Goal: Obtain resource: Download file/media

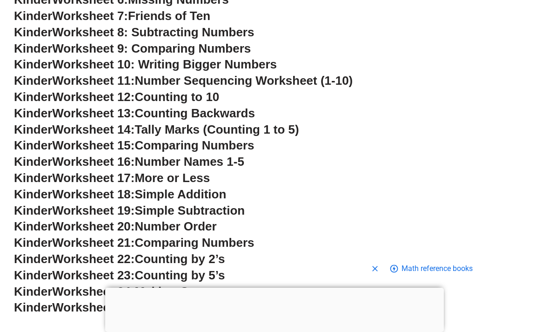
scroll to position [528, 0]
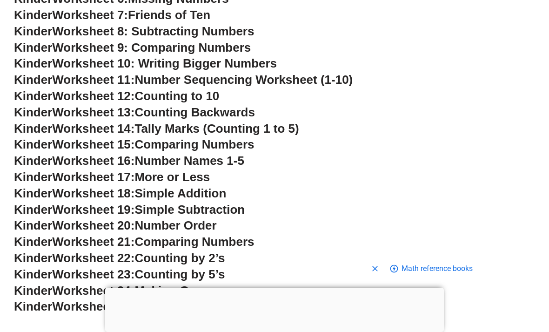
click at [226, 105] on span "Counting Backwards" at bounding box center [194, 112] width 120 height 14
click at [161, 121] on span "Tally Marks (Counting 1 to 5)" at bounding box center [216, 128] width 164 height 14
click at [199, 107] on span "Counting Backwards" at bounding box center [194, 112] width 120 height 14
click at [222, 121] on span "Tally Marks (Counting 1 to 5)" at bounding box center [216, 128] width 164 height 14
click at [228, 109] on span "Counting Backwards" at bounding box center [194, 112] width 120 height 14
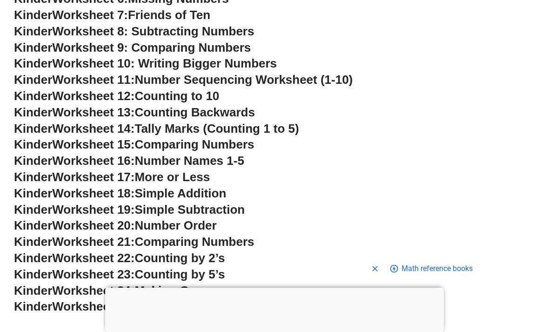
click at [247, 105] on span "Counting Backwards" at bounding box center [194, 112] width 120 height 14
click at [239, 108] on span "Counting Backwards" at bounding box center [194, 112] width 120 height 14
click at [111, 110] on span "Worksheet 13:" at bounding box center [93, 112] width 82 height 14
click at [191, 108] on span "Counting Backwards" at bounding box center [194, 112] width 120 height 14
click at [241, 105] on span "Counting Backwards" at bounding box center [194, 112] width 120 height 14
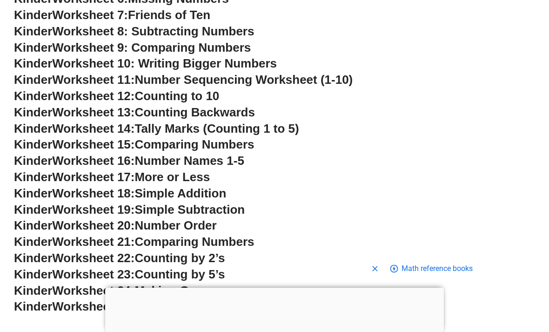
click at [261, 144] on h3 "Kinder Worksheet 15: Comparing Numbers" at bounding box center [274, 145] width 521 height 16
click at [188, 218] on span "Number Order" at bounding box center [175, 225] width 82 height 14
click at [216, 161] on span "Number Names 1-5" at bounding box center [188, 161] width 109 height 14
click at [213, 186] on span "Simple Addition" at bounding box center [180, 193] width 92 height 14
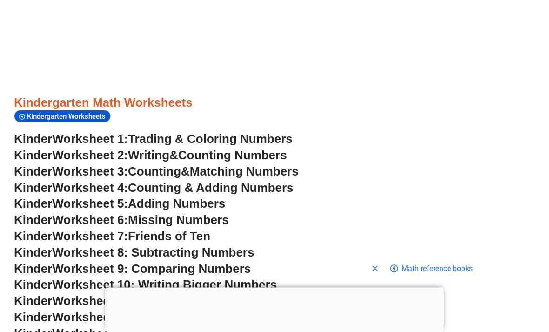
scroll to position [306, 0]
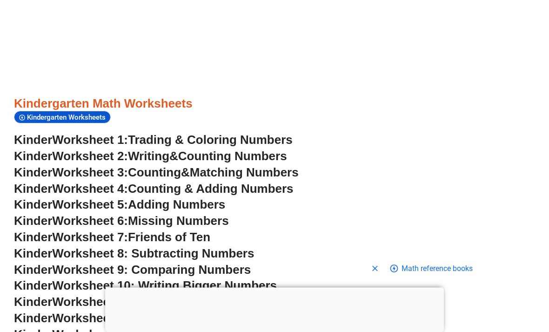
click at [257, 139] on span "Trading & Coloring Numbers" at bounding box center [210, 140] width 165 height 14
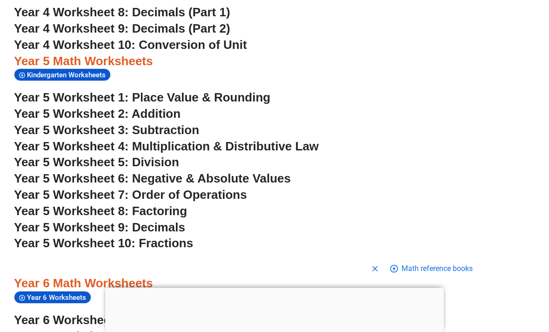
scroll to position [1836, 0]
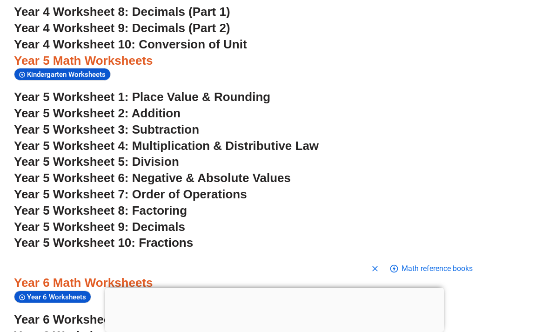
click at [288, 139] on span "Year 5 Worksheet 4: Multiplication & Distributive Law" at bounding box center [166, 146] width 305 height 14
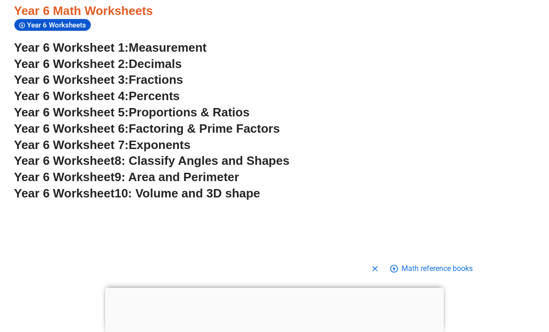
scroll to position [2109, 0]
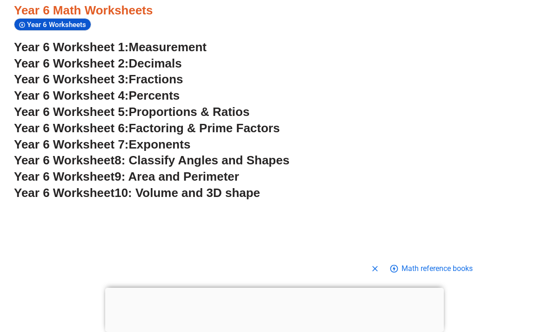
click at [175, 56] on span "Decimals" at bounding box center [155, 63] width 53 height 14
